Goal: Task Accomplishment & Management: Complete application form

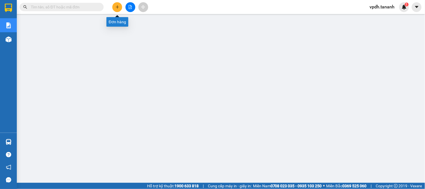
click at [116, 7] on icon "plus" at bounding box center [117, 7] width 4 height 4
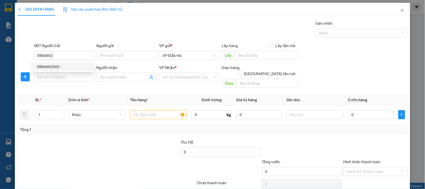
click at [54, 71] on div "0866602603 0866602603 - ." at bounding box center [64, 66] width 60 height 11
click at [56, 66] on div "SĐT Người Nhận *" at bounding box center [64, 67] width 60 height 6
click at [56, 73] on input "SĐT Người Nhận *" at bounding box center [64, 77] width 60 height 9
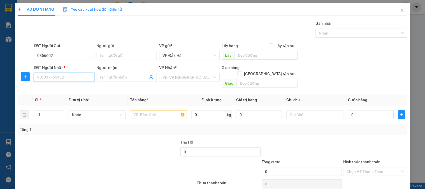
click at [72, 75] on input "SĐT Người Nhận *" at bounding box center [64, 77] width 60 height 9
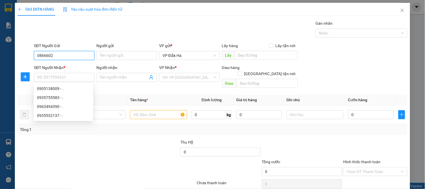
click at [60, 52] on input "0866602" at bounding box center [64, 55] width 60 height 9
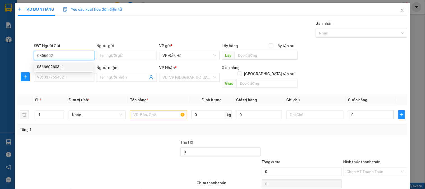
click at [62, 66] on div "0866602603 - ." at bounding box center [63, 67] width 53 height 6
type input "0866602603"
type input "."
type input "0905138009"
type input "."
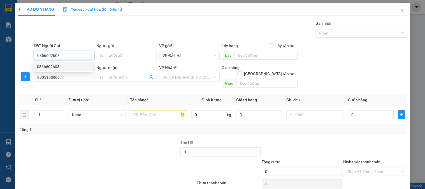
type input "50.000"
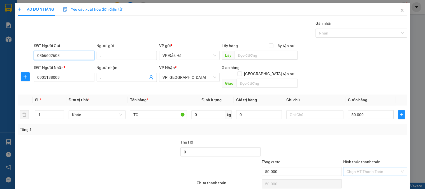
scroll to position [18, 0]
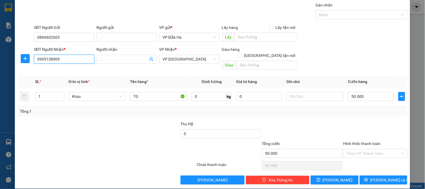
click at [60, 60] on input "0905138009" at bounding box center [64, 59] width 60 height 9
click at [63, 59] on input "0905138009" at bounding box center [64, 59] width 60 height 9
type input "0"
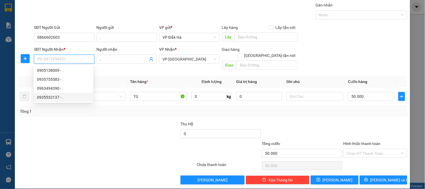
click at [54, 97] on div "0935532137 - ." at bounding box center [63, 97] width 53 height 6
type input "0935532137"
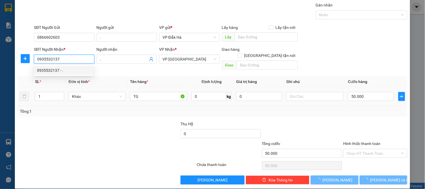
type input "140.000"
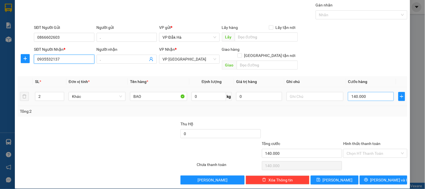
type input "0935532137"
click at [368, 93] on input "140.000" at bounding box center [371, 96] width 46 height 9
type input "0"
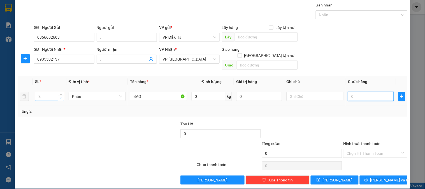
type input "0"
click at [60, 95] on span "Decrease Value" at bounding box center [61, 97] width 6 height 5
type input "1"
click at [60, 97] on icon "down" at bounding box center [61, 98] width 2 height 2
drag, startPoint x: 155, startPoint y: 93, endPoint x: 126, endPoint y: 99, distance: 29.1
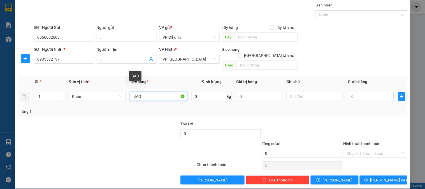
click at [128, 99] on td "BAO" at bounding box center [158, 96] width 61 height 19
type input "H"
type input "THÙNG"
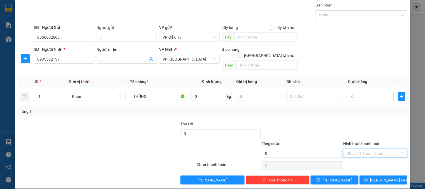
click at [364, 149] on input "Hình thức thanh toán" at bounding box center [372, 153] width 53 height 8
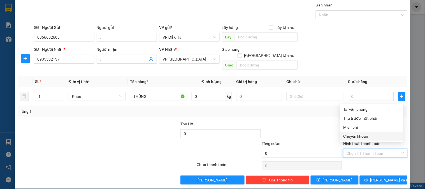
click at [310, 114] on div "Transit Pickup Surcharge Ids Transit Deliver Surcharge Ids Transit Deliver Surc…" at bounding box center [212, 93] width 389 height 182
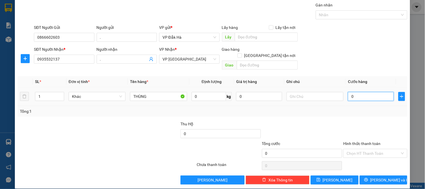
click at [360, 92] on input "0" at bounding box center [371, 96] width 46 height 9
type input "5"
type input "50"
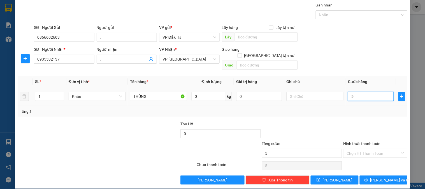
type input "50"
click at [380, 112] on div "Transit Pickup Surcharge Ids Transit Deliver Surcharge Ids Transit Deliver Surc…" at bounding box center [212, 93] width 389 height 182
type input "50.000"
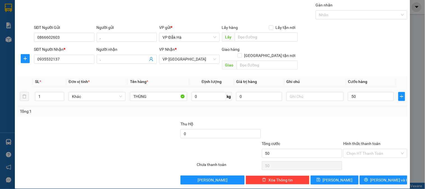
type input "50.000"
click at [368, 177] on icon "printer" at bounding box center [366, 179] width 4 height 4
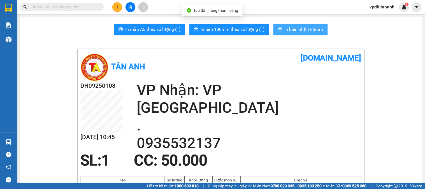
click at [303, 30] on span "In biên nhận 80mm" at bounding box center [303, 29] width 39 height 7
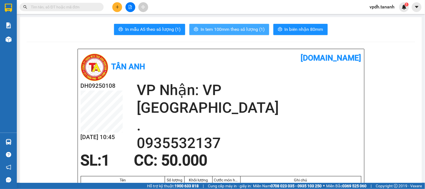
click at [243, 28] on span "In tem 100mm theo số lượng (1)" at bounding box center [232, 29] width 64 height 7
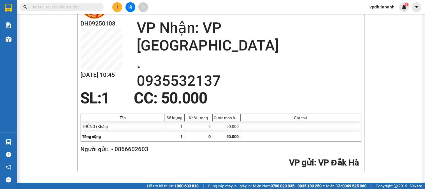
scroll to position [31, 0]
